Goal: Information Seeking & Learning: Learn about a topic

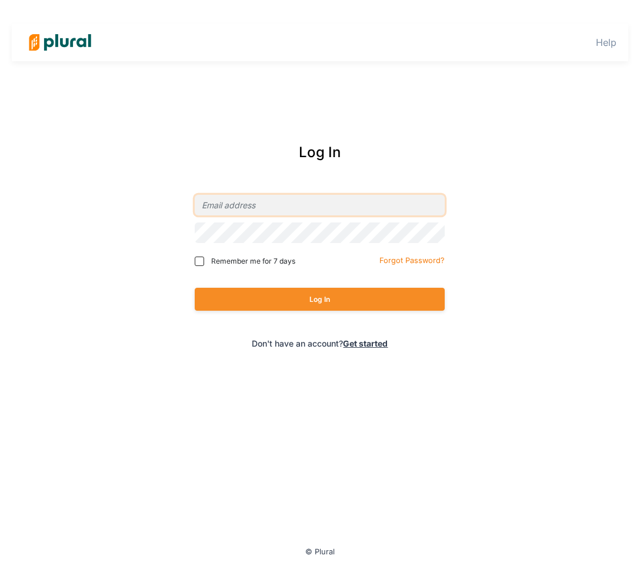
click at [211, 203] on input "email" at bounding box center [320, 205] width 250 height 21
type input "[EMAIL_ADDRESS][PERSON_NAME][DOMAIN_NAME]"
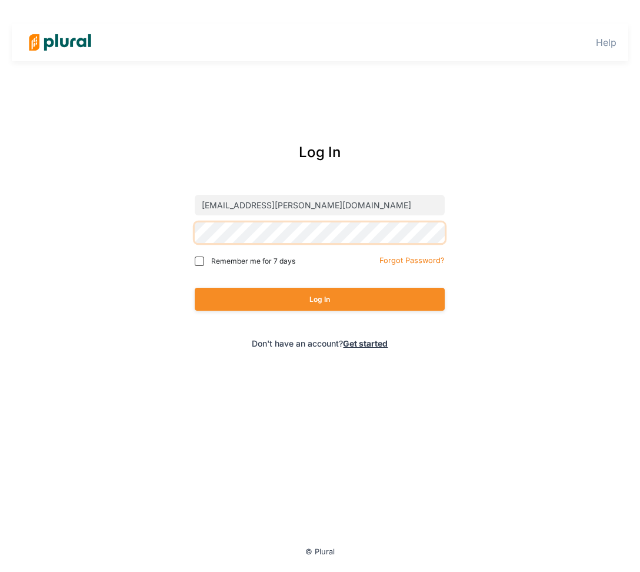
click at [195, 288] on button "Log In" at bounding box center [320, 299] width 250 height 23
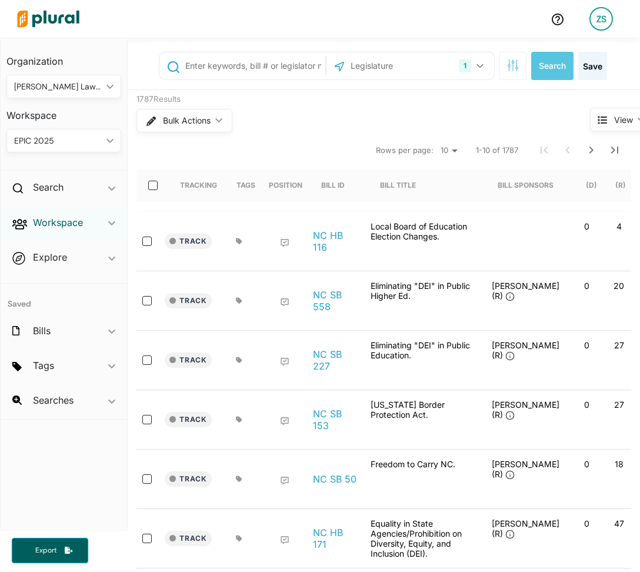
click at [67, 216] on h2 "Workspace" at bounding box center [58, 222] width 50 height 13
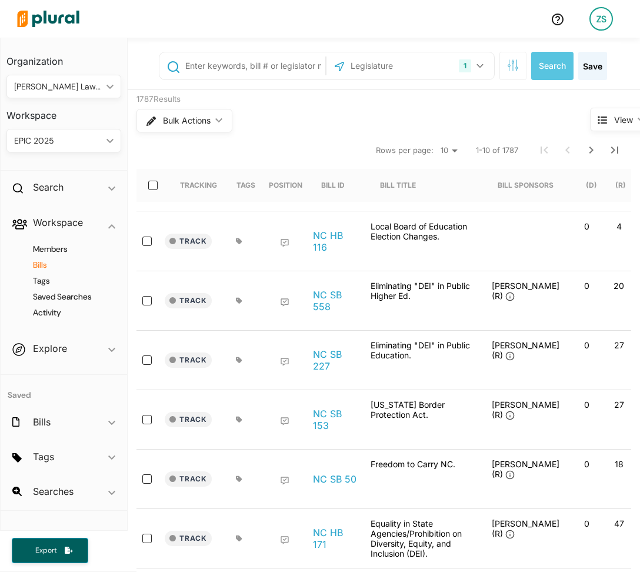
click at [52, 263] on h4 "Bills" at bounding box center [66, 265] width 97 height 11
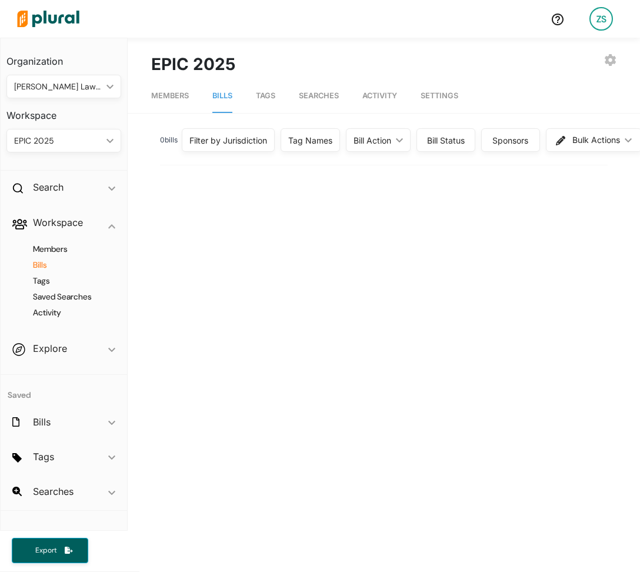
click at [190, 219] on div "0 bill s Filter by Jurisdiction Filter by Jurisdiction close [US_STATE] [US_STA…" at bounding box center [384, 478] width 466 height 706
click at [272, 105] on link "Tags" at bounding box center [265, 96] width 19 height 34
click at [273, 105] on link "Tags" at bounding box center [265, 96] width 19 height 34
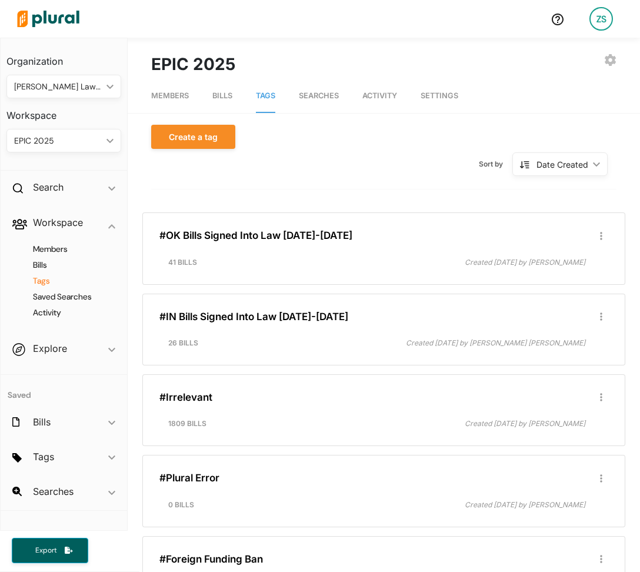
click at [163, 96] on span "Members" at bounding box center [170, 95] width 38 height 9
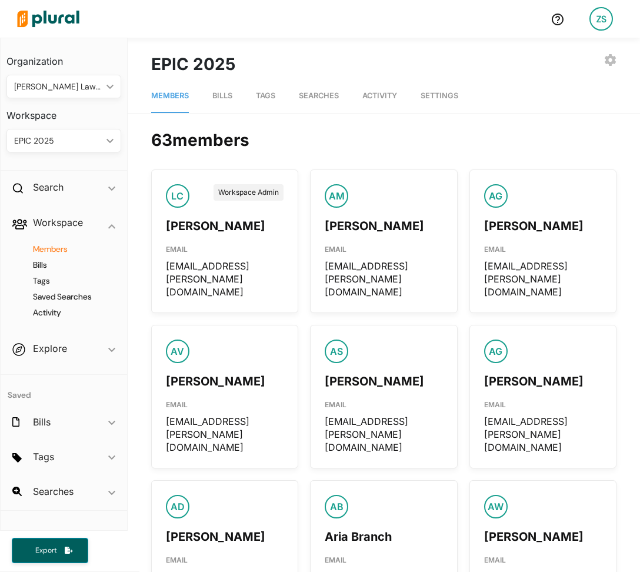
click at [218, 95] on span "Bills" at bounding box center [222, 95] width 20 height 9
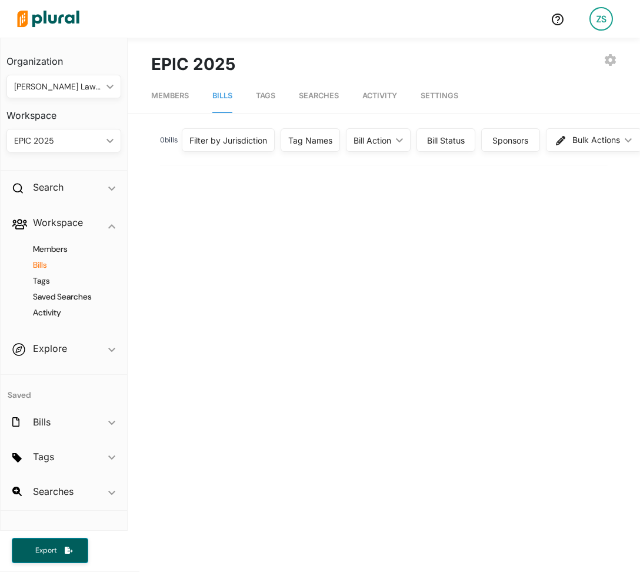
click at [220, 147] on div "Filter by Jurisdiction" at bounding box center [228, 140] width 93 height 24
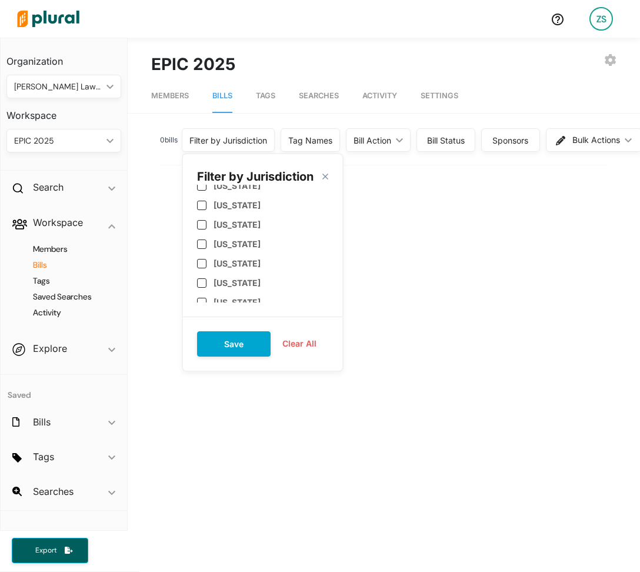
scroll to position [118, 0]
click at [214, 224] on label "[US_STATE]" at bounding box center [237, 222] width 47 height 10
checkbox input "true"
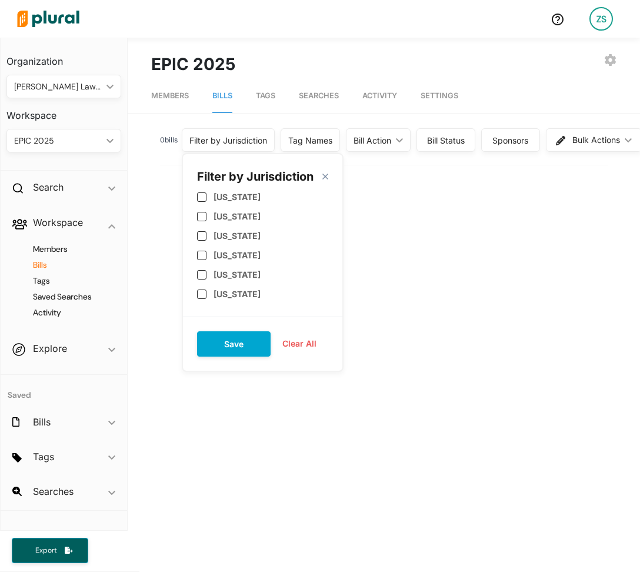
scroll to position [474, 0]
click at [214, 211] on label "[US_STATE]" at bounding box center [237, 216] width 47 height 10
checkbox input "true"
click at [214, 194] on label "[US_STATE]" at bounding box center [237, 196] width 47 height 10
checkbox input "true"
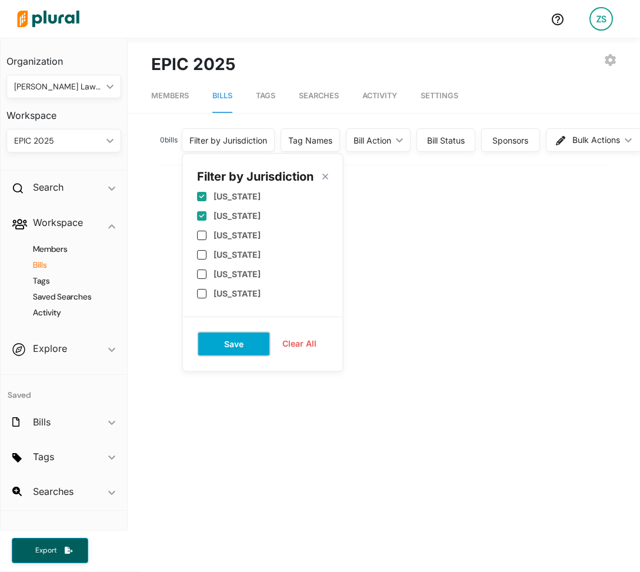
click at [226, 346] on button "Save" at bounding box center [234, 343] width 74 height 25
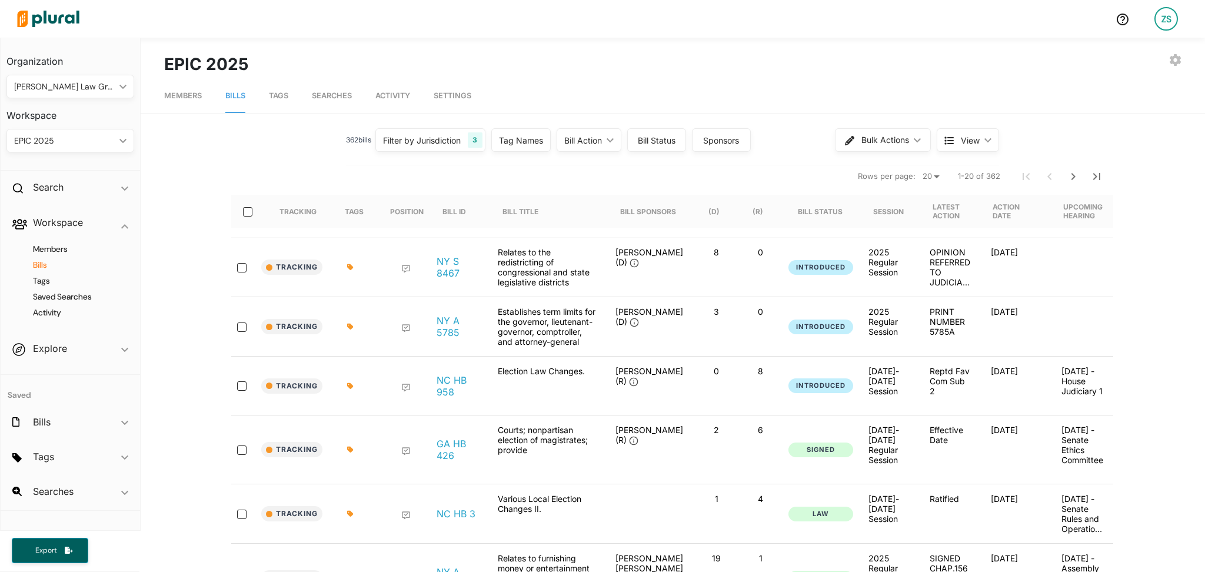
click at [624, 300] on div "Tracking NY A 5785 Establishes term limits for the governor, lieutenant-governo…" at bounding box center [672, 326] width 882 height 59
click at [624, 305] on div "Tracking NY A 5785 Establishes term limits for the governor, lieutenant-governo…" at bounding box center [672, 326] width 882 height 59
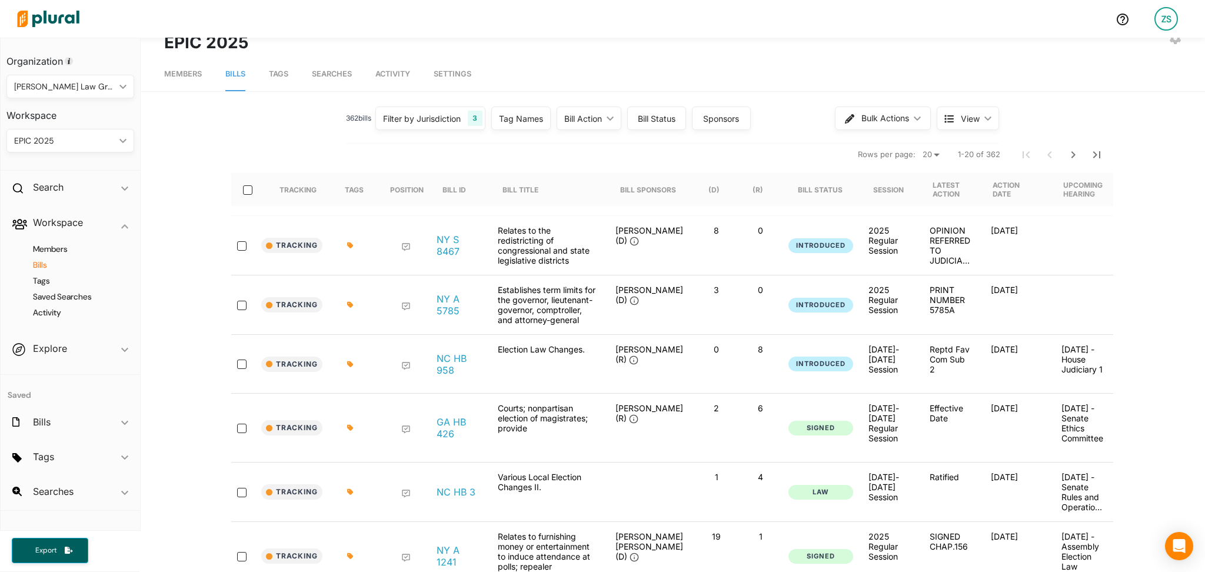
scroll to position [22, 0]
click at [429, 250] on div "NY S 8467" at bounding box center [457, 245] width 61 height 40
click at [437, 250] on link "NY S 8467" at bounding box center [458, 246] width 42 height 24
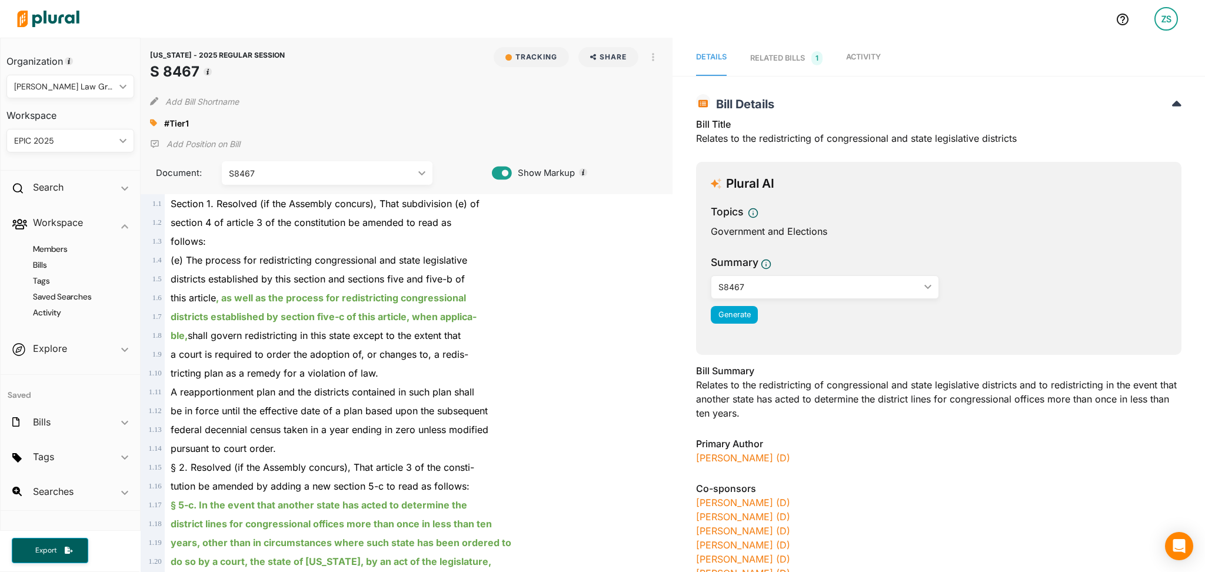
click at [624, 67] on link "Activity" at bounding box center [863, 58] width 35 height 35
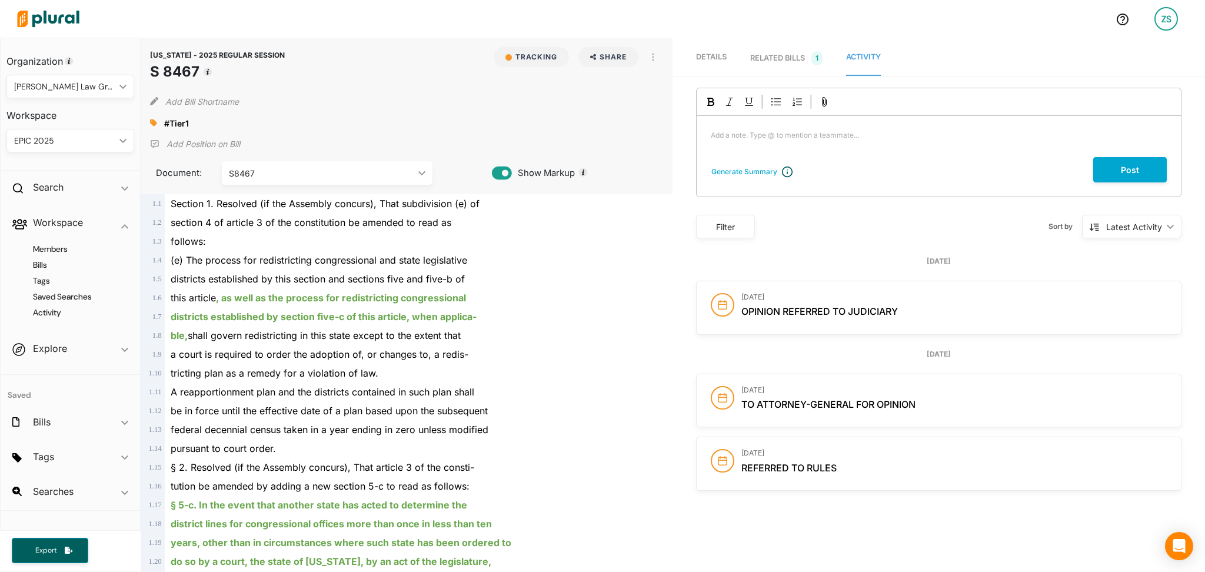
click at [624, 67] on link "RELATED BILLS 1" at bounding box center [786, 58] width 72 height 35
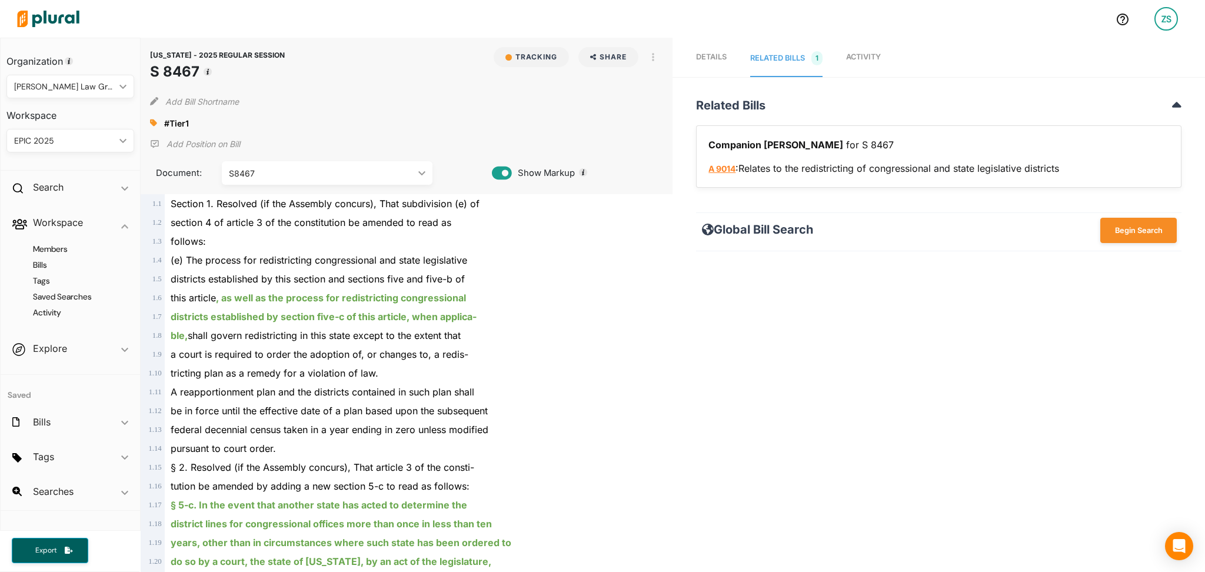
click at [624, 171] on link "A 9014" at bounding box center [722, 169] width 27 height 10
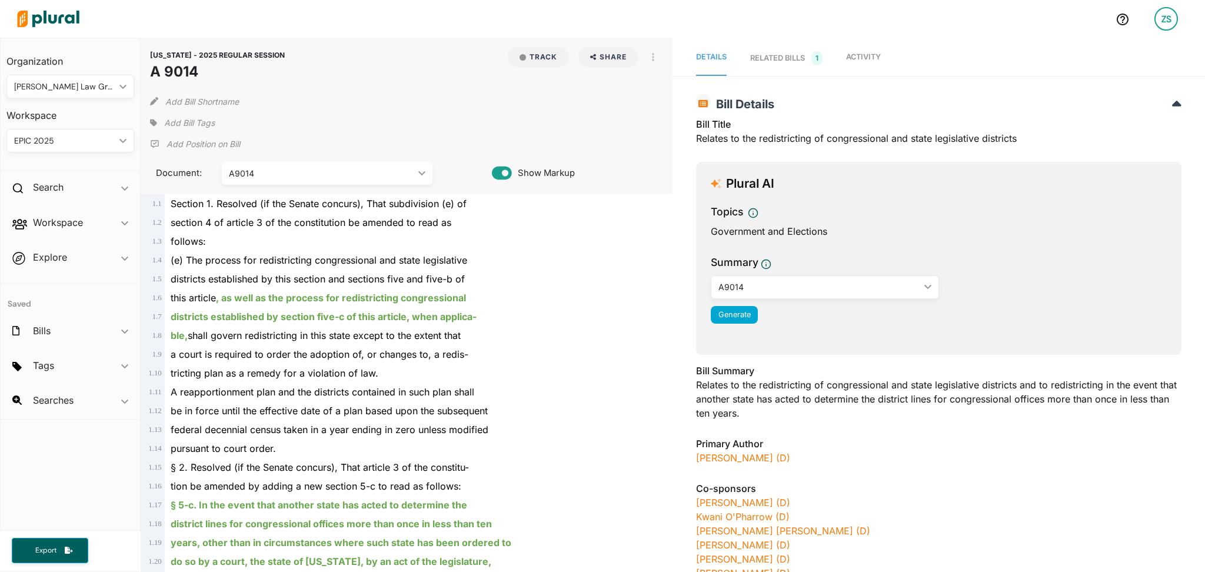
click at [846, 57] on span "Activity" at bounding box center [863, 56] width 35 height 9
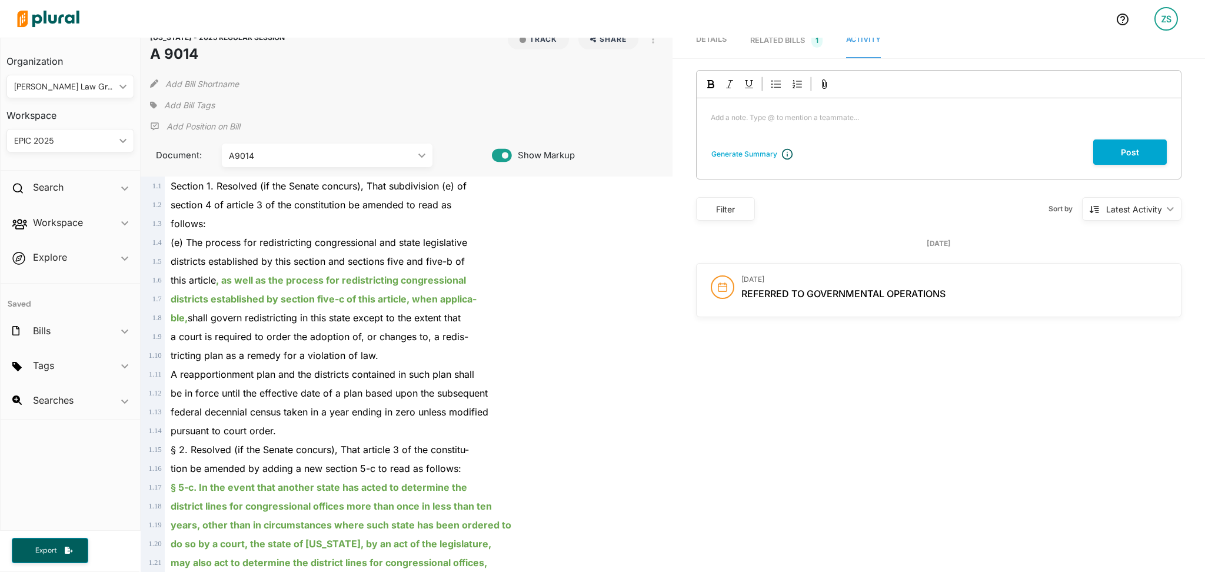
scroll to position [19, 0]
drag, startPoint x: 944, startPoint y: 293, endPoint x: 733, endPoint y: 285, distance: 210.2
click at [733, 285] on div "August 20, 2025 REFERRED TO GOVERNMENTAL OPERATIONS" at bounding box center [939, 289] width 484 height 53
click at [740, 319] on div "Back to search Details RELATED BILLS 1 Activity NEW YORK - 2025 REGULAR SESSION…" at bounding box center [939, 389] width 533 height 740
